Goal: Check status: Check status

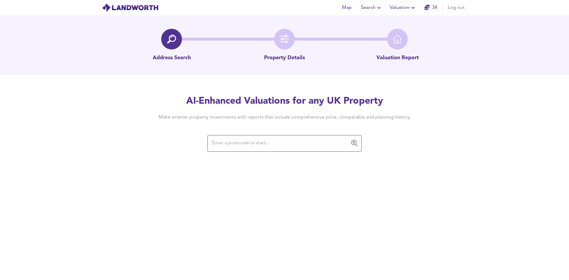
click at [231, 139] on input "text" at bounding box center [280, 143] width 140 height 11
click at [410, 7] on icon "button" at bounding box center [413, 7] width 7 height 7
click at [413, 31] on li "Valuation Report History" at bounding box center [403, 32] width 71 height 11
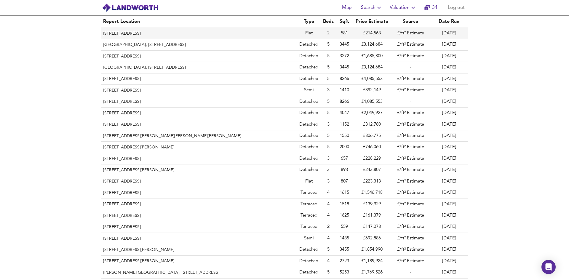
click at [169, 33] on th "[STREET_ADDRESS]" at bounding box center [199, 33] width 196 height 11
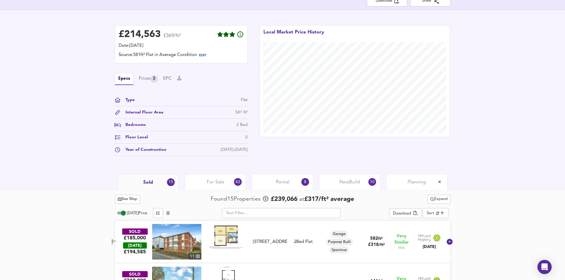
scroll to position [148, 0]
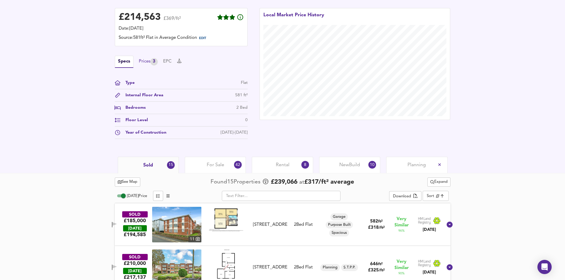
click at [150, 65] on div "Prices 3" at bounding box center [148, 61] width 19 height 7
